Goal: Check status: Check status

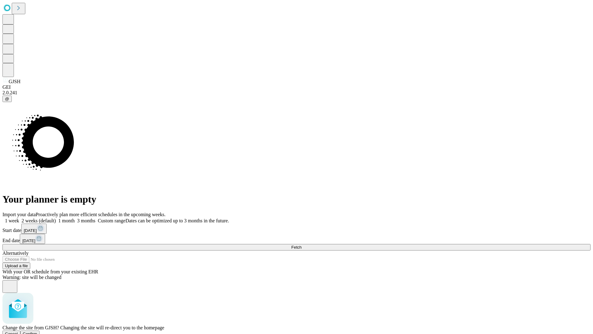
click at [37, 331] on span "Confirm" at bounding box center [30, 333] width 15 height 5
click at [56, 218] on label "2 weeks (default)" at bounding box center [37, 220] width 37 height 5
click at [302, 245] on span "Fetch" at bounding box center [296, 247] width 10 height 5
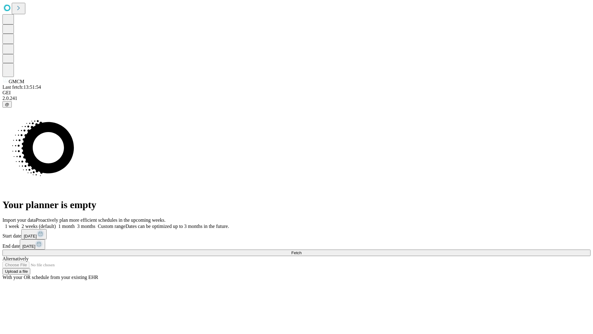
click at [56, 223] on label "2 weeks (default)" at bounding box center [37, 225] width 37 height 5
click at [302, 250] on span "Fetch" at bounding box center [296, 252] width 10 height 5
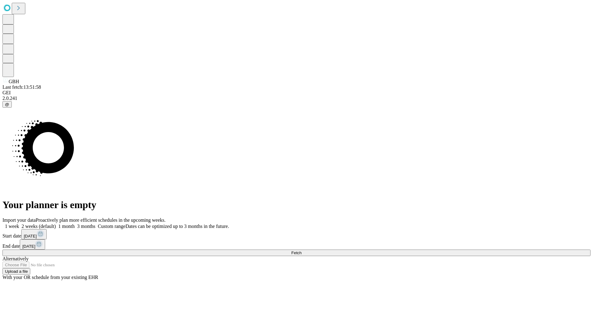
click at [56, 223] on label "2 weeks (default)" at bounding box center [37, 225] width 37 height 5
click at [302, 250] on span "Fetch" at bounding box center [296, 252] width 10 height 5
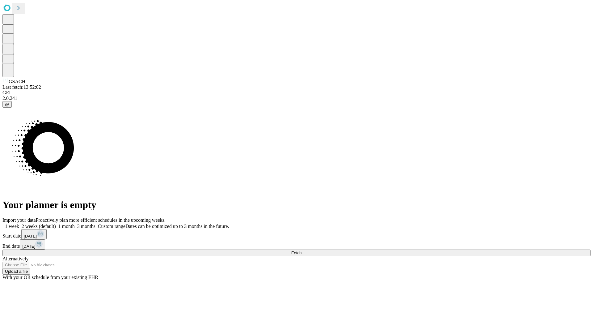
click at [302, 250] on span "Fetch" at bounding box center [296, 252] width 10 height 5
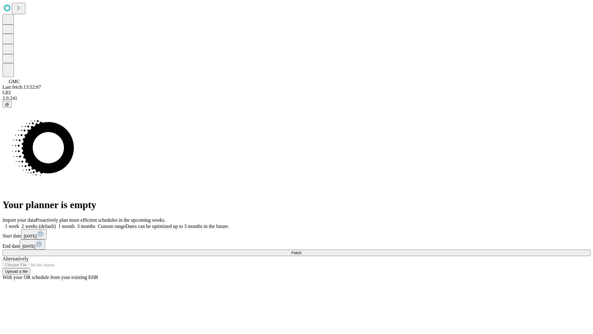
click at [56, 223] on label "2 weeks (default)" at bounding box center [37, 225] width 37 height 5
click at [302, 250] on span "Fetch" at bounding box center [296, 252] width 10 height 5
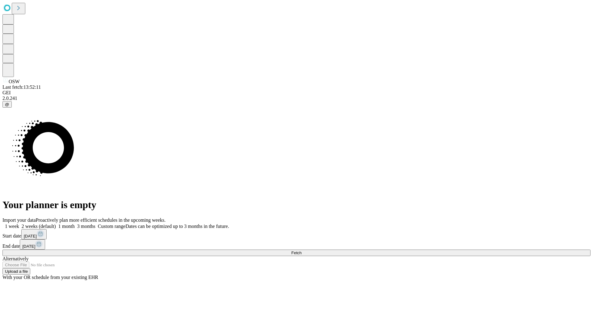
click at [56, 223] on label "2 weeks (default)" at bounding box center [37, 225] width 37 height 5
click at [302, 250] on span "Fetch" at bounding box center [296, 252] width 10 height 5
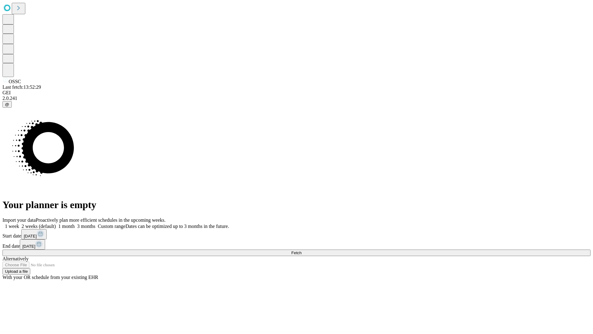
click at [302, 250] on span "Fetch" at bounding box center [296, 252] width 10 height 5
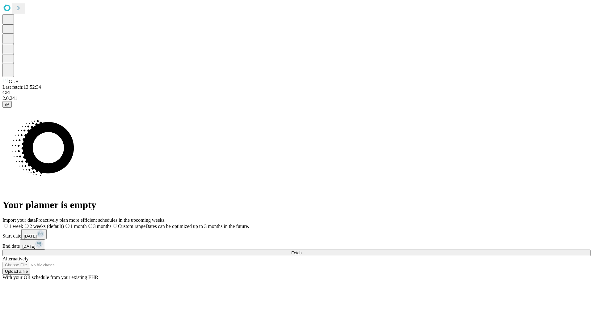
click at [302, 250] on span "Fetch" at bounding box center [296, 252] width 10 height 5
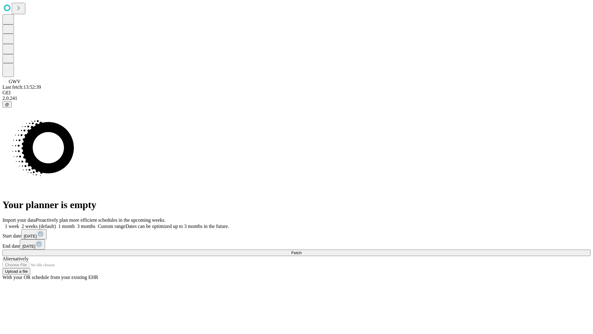
click at [302, 250] on span "Fetch" at bounding box center [296, 252] width 10 height 5
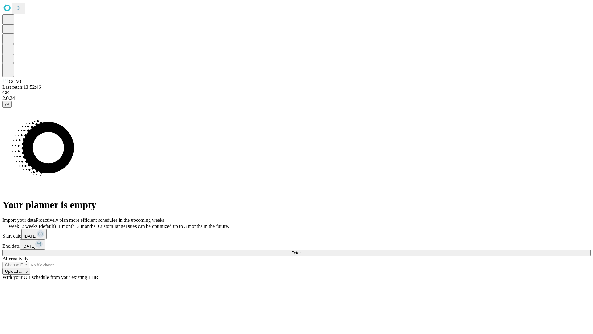
click at [56, 223] on label "2 weeks (default)" at bounding box center [37, 225] width 37 height 5
click at [302, 250] on span "Fetch" at bounding box center [296, 252] width 10 height 5
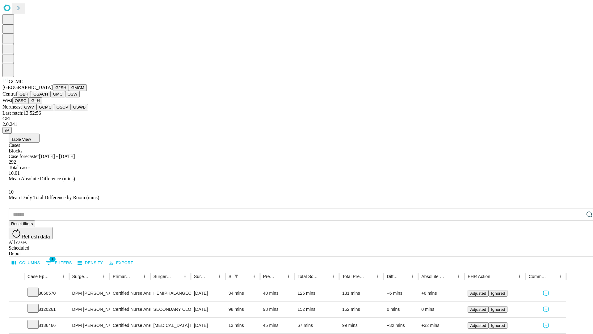
click at [54, 110] on button "OSCP" at bounding box center [62, 107] width 17 height 6
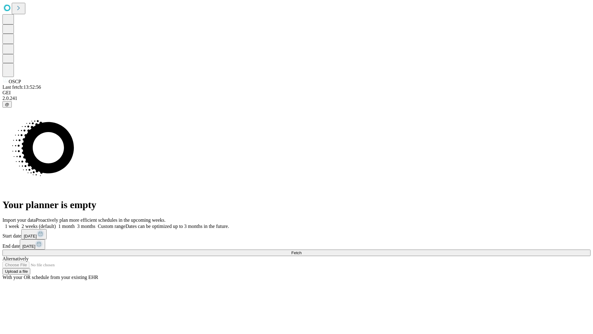
click at [56, 223] on label "2 weeks (default)" at bounding box center [37, 225] width 37 height 5
click at [302, 250] on span "Fetch" at bounding box center [296, 252] width 10 height 5
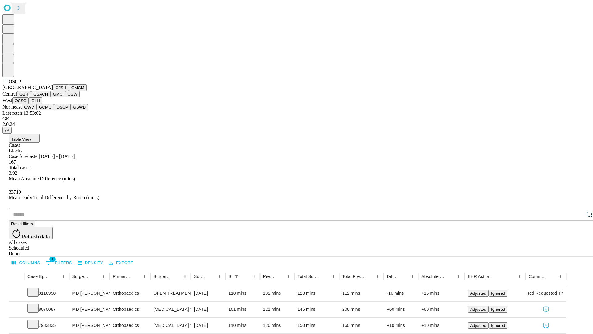
click at [71, 110] on button "GSWB" at bounding box center [80, 107] width 18 height 6
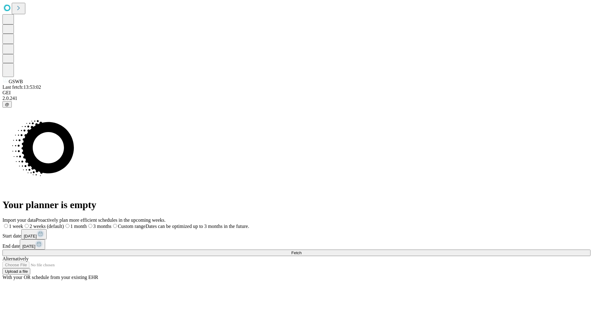
click at [64, 223] on label "2 weeks (default)" at bounding box center [43, 225] width 41 height 5
click at [302, 250] on span "Fetch" at bounding box center [296, 252] width 10 height 5
